Goal: Task Accomplishment & Management: Manage account settings

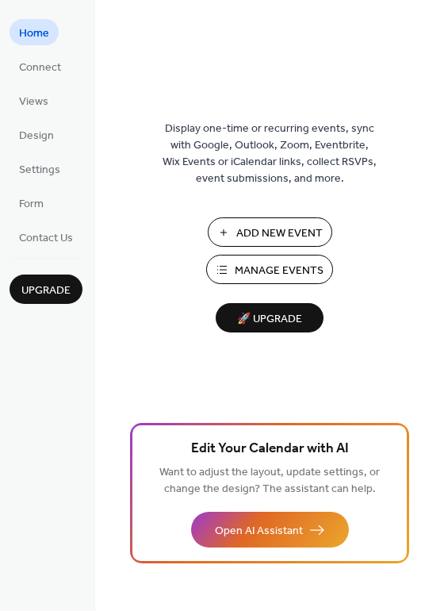
click at [250, 263] on span "Manage Events" at bounding box center [279, 271] width 89 height 17
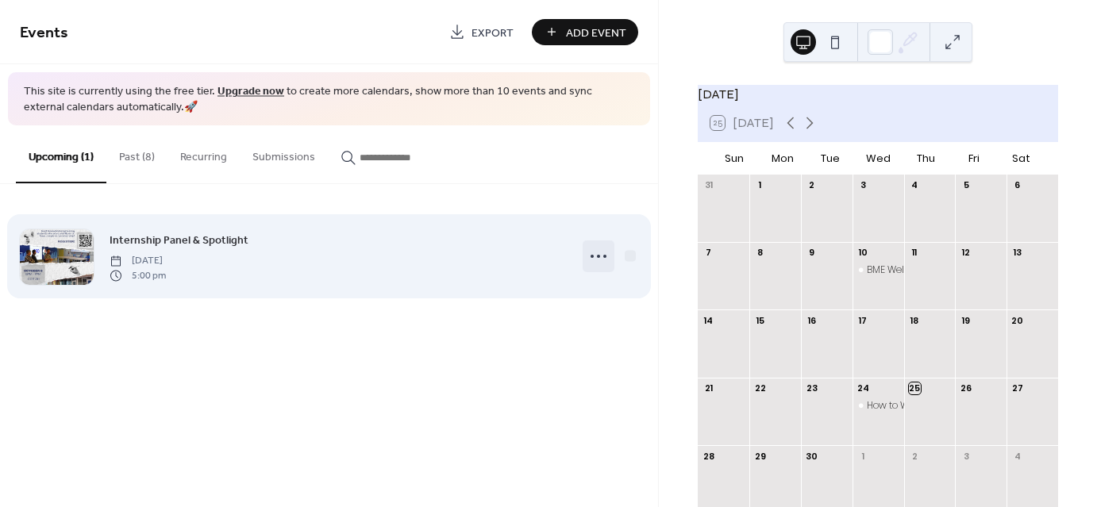
click at [601, 253] on icon at bounding box center [598, 256] width 25 height 25
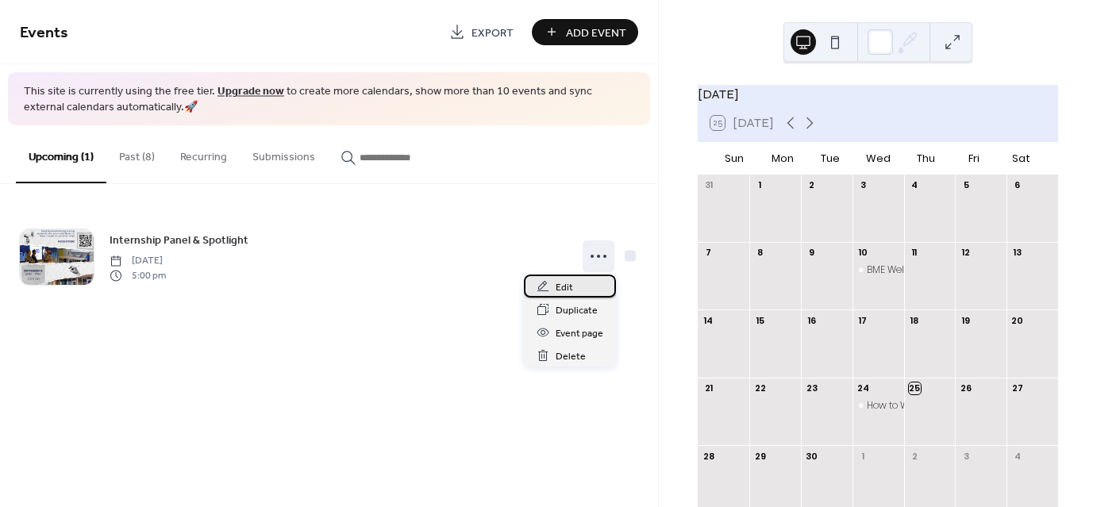
click at [577, 285] on div "Edit" at bounding box center [570, 286] width 92 height 23
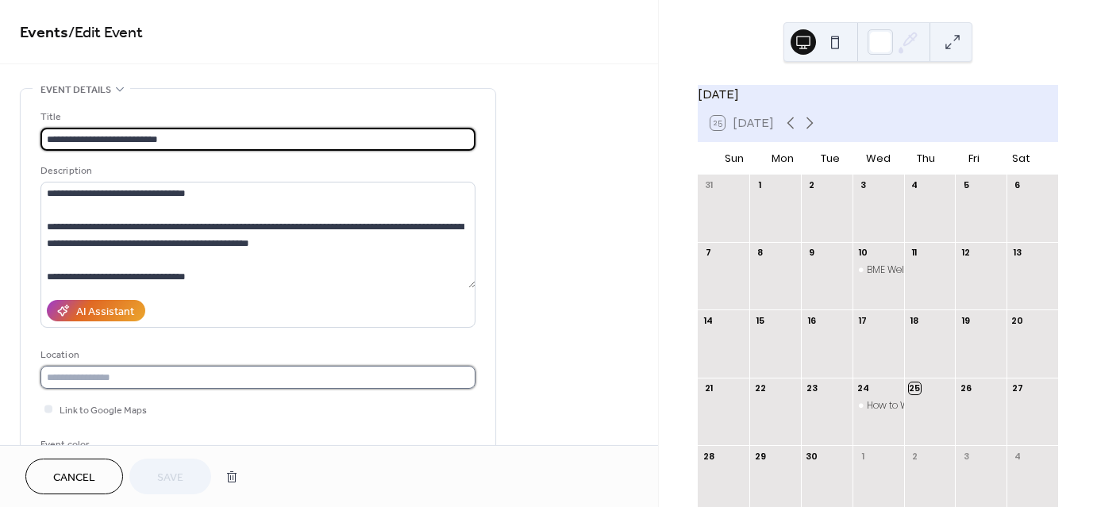
click at [315, 380] on input "text" at bounding box center [257, 377] width 435 height 23
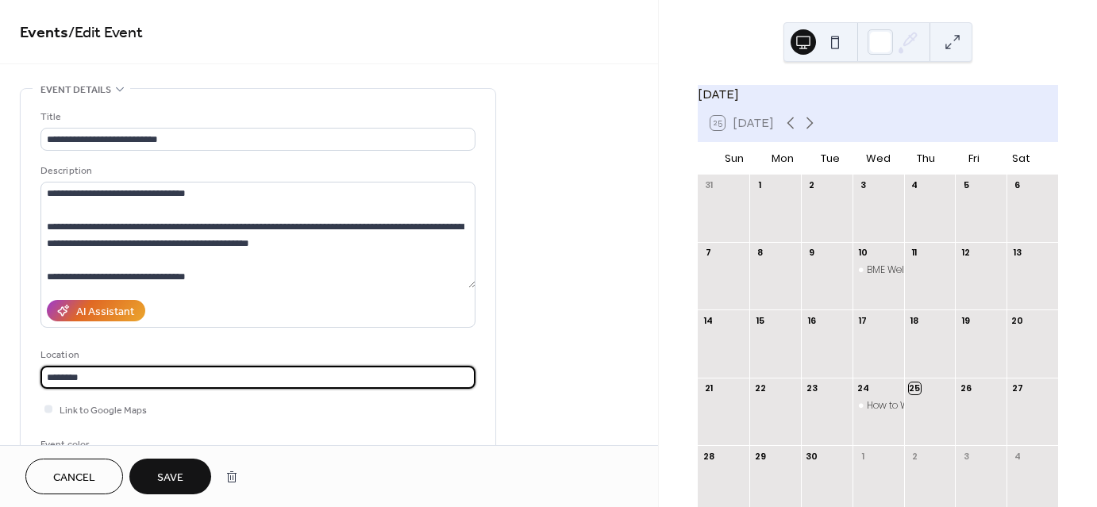
type input "********"
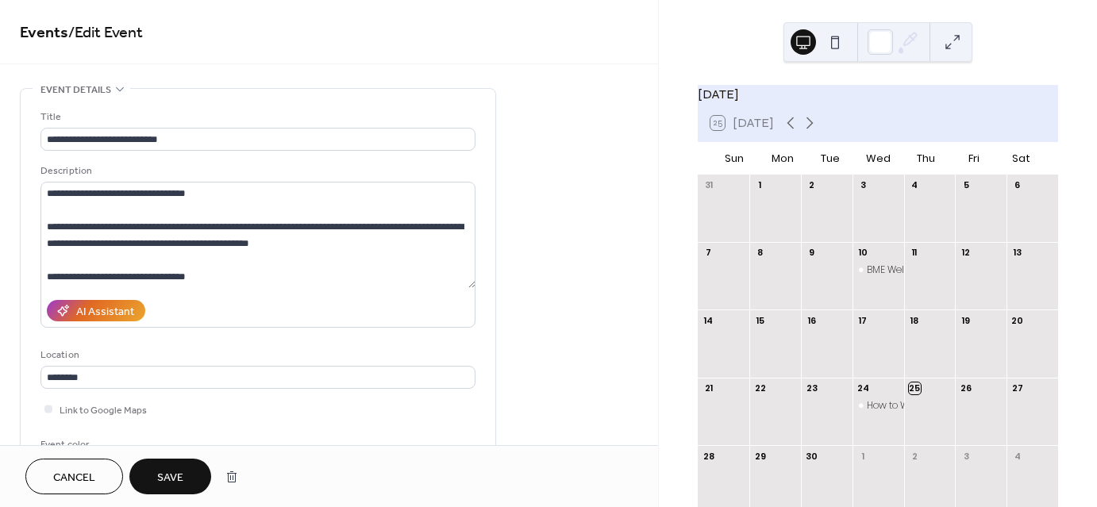
click at [168, 470] on span "Save" at bounding box center [170, 478] width 26 height 17
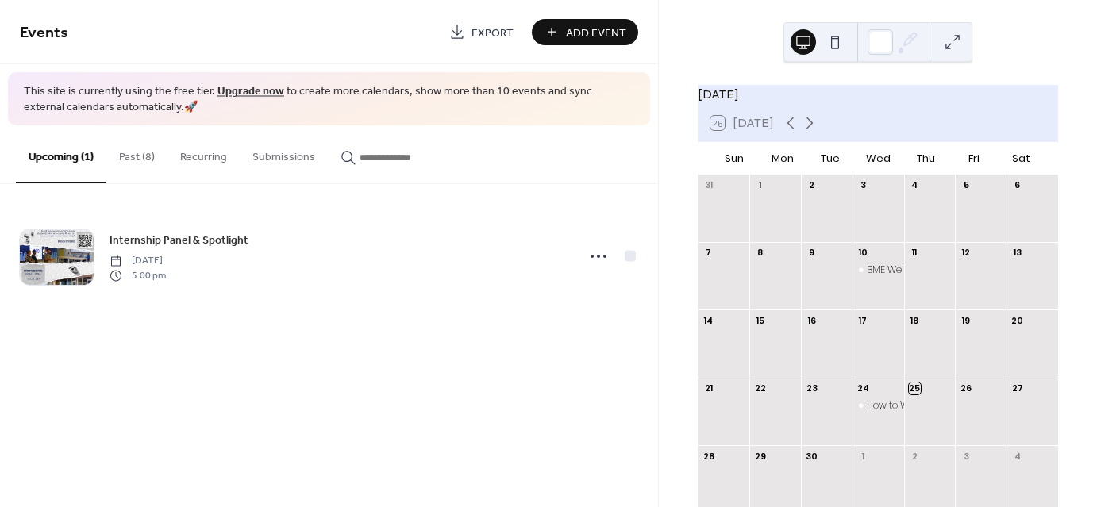
click at [148, 152] on button "Past (8)" at bounding box center [136, 153] width 61 height 56
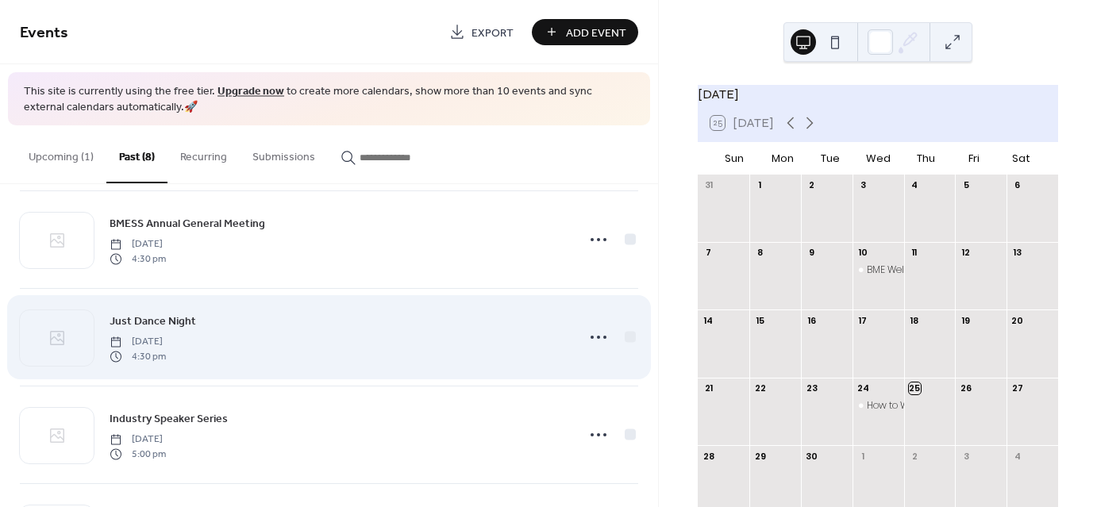
scroll to position [397, 0]
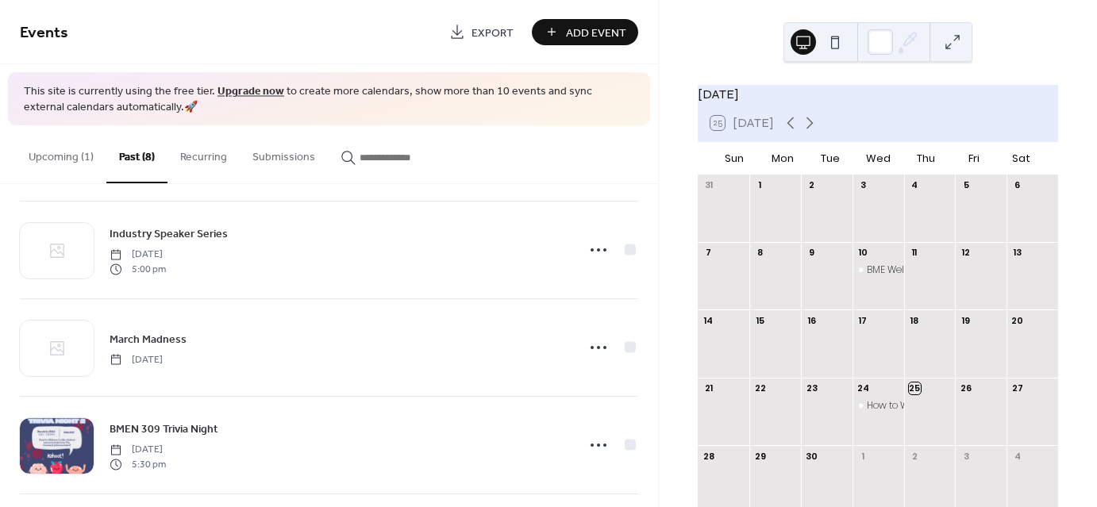
click at [67, 159] on button "Upcoming (1)" at bounding box center [61, 153] width 90 height 56
